Goal: Task Accomplishment & Management: Manage account settings

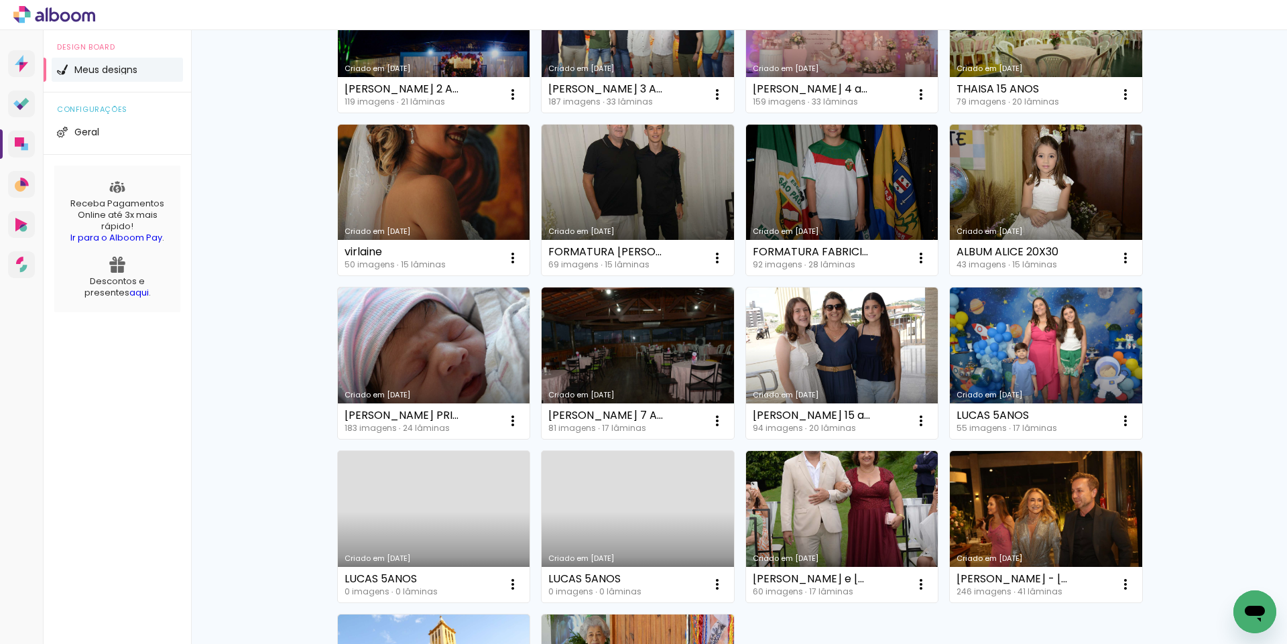
click at [1274, 72] on div "Meus designs Crie e gerencie seus designs de álbum Criar um design Criado em [D…" at bounding box center [739, 205] width 1096 height 1425
drag, startPoint x: 1246, startPoint y: 225, endPoint x: 1243, endPoint y: 241, distance: 15.6
click at [1245, 229] on div "Meus designs Crie e gerencie seus designs de álbum Criar um design Criado em [D…" at bounding box center [739, 205] width 1096 height 1425
click at [1195, 390] on div "Meus designs Crie e gerencie seus designs de álbum Criar um design Criado em [D…" at bounding box center [739, 205] width 1096 height 1425
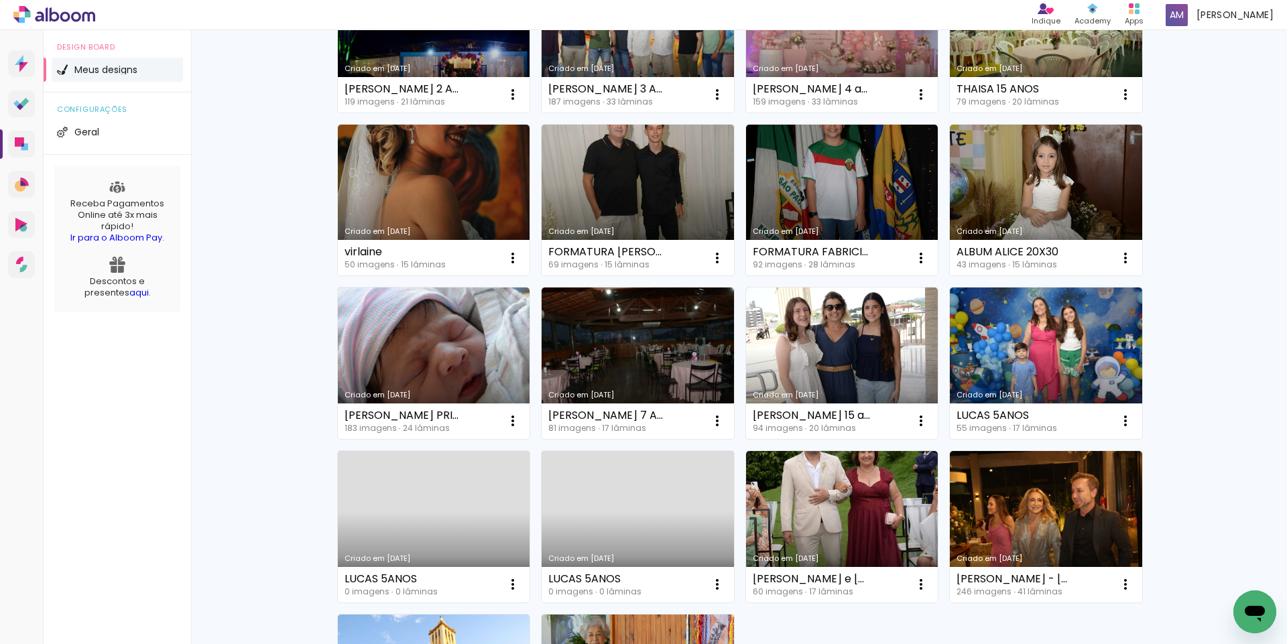
scroll to position [811, 0]
